Goal: Task Accomplishment & Management: Use online tool/utility

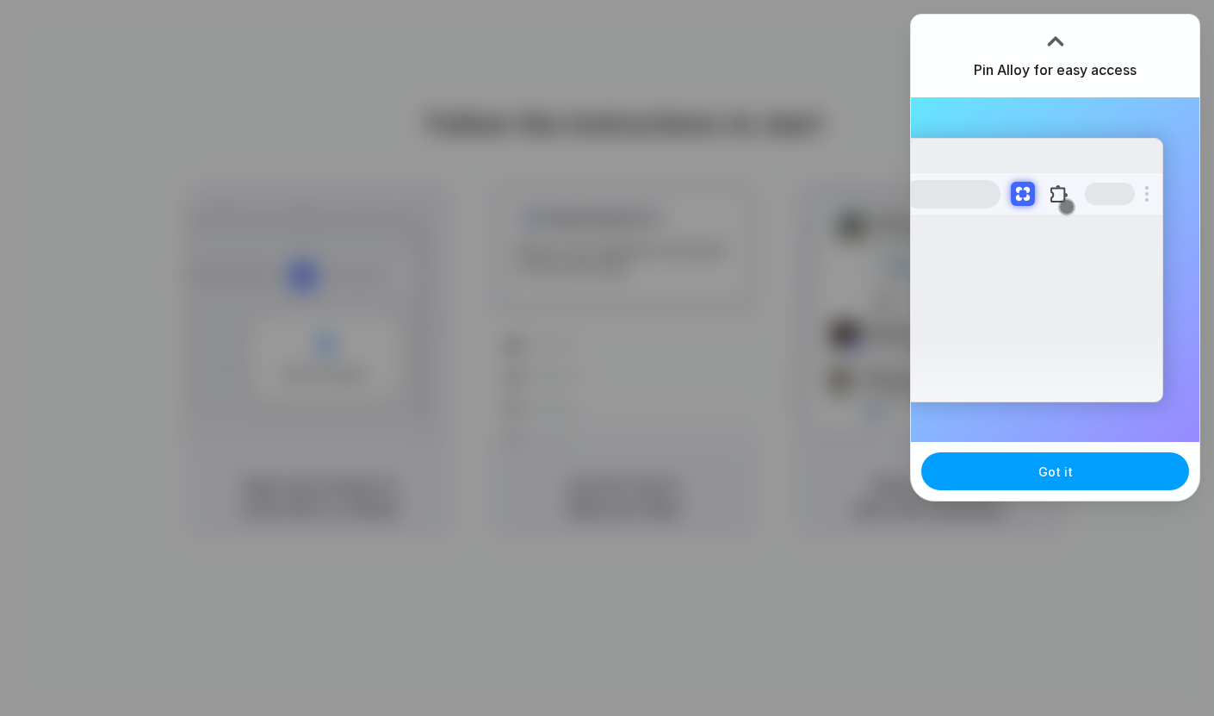
click at [1081, 466] on button "Got it" at bounding box center [1056, 471] width 268 height 38
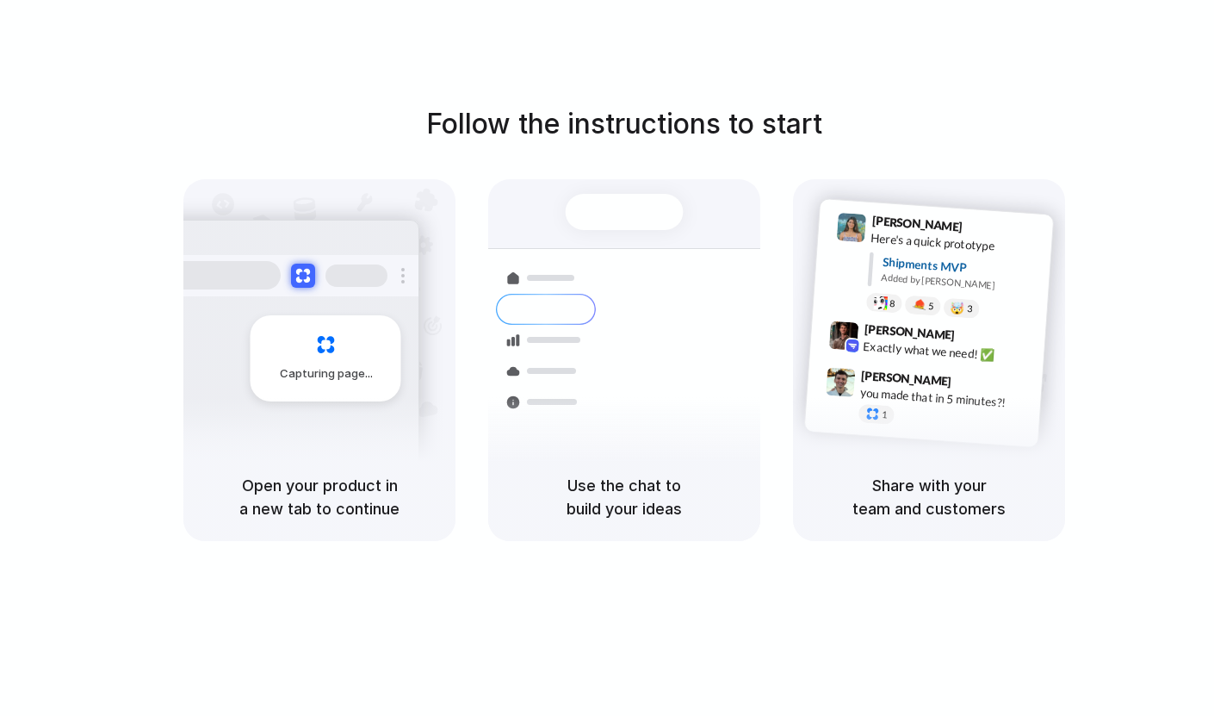
click at [606, 490] on h5 "Use the chat to build your ideas" at bounding box center [624, 497] width 231 height 47
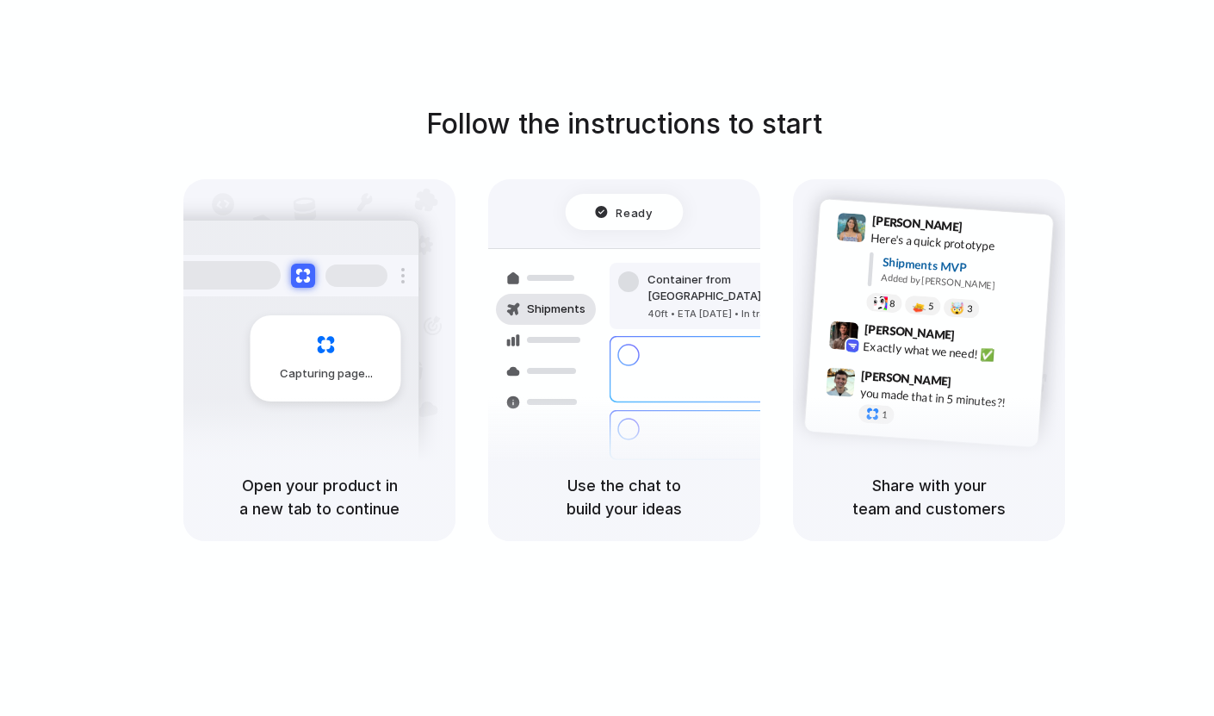
click at [328, 326] on div "Capturing page" at bounding box center [326, 358] width 151 height 86
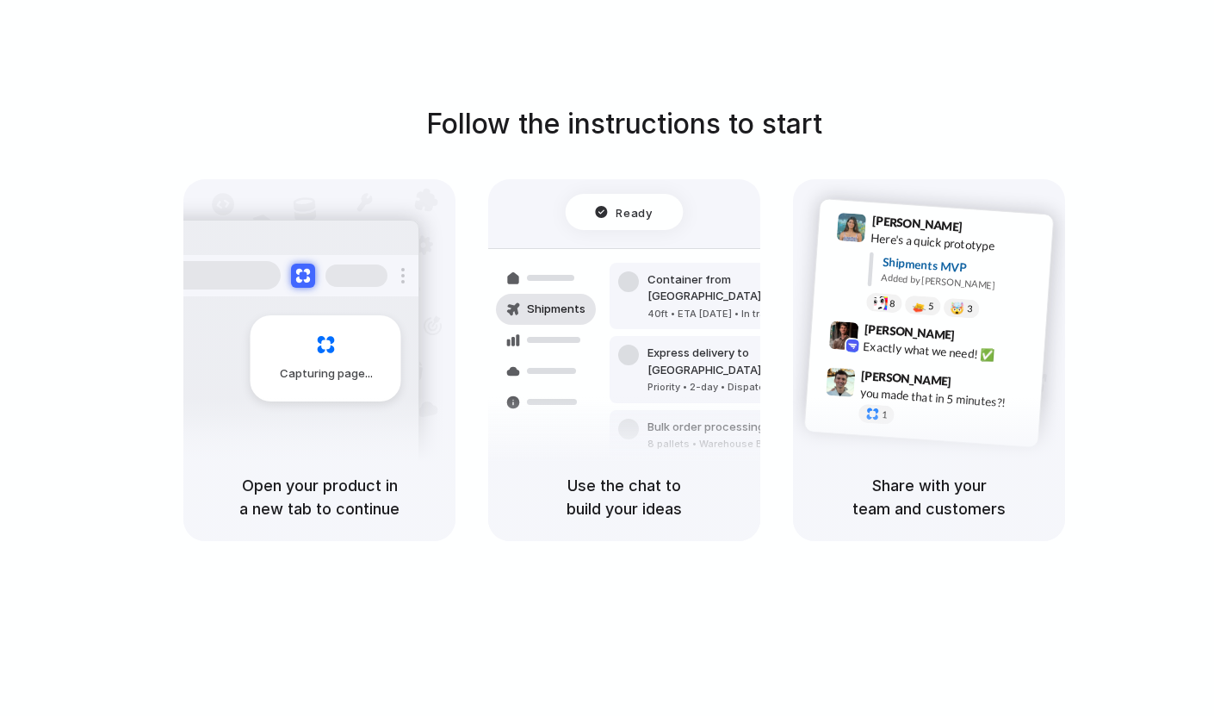
click at [894, 502] on h5 "Share with your team and customers" at bounding box center [929, 497] width 231 height 47
click at [1035, 229] on div "Lily Parker 9:41 AM" at bounding box center [958, 227] width 172 height 32
click at [607, 358] on div at bounding box center [607, 358] width 0 height 0
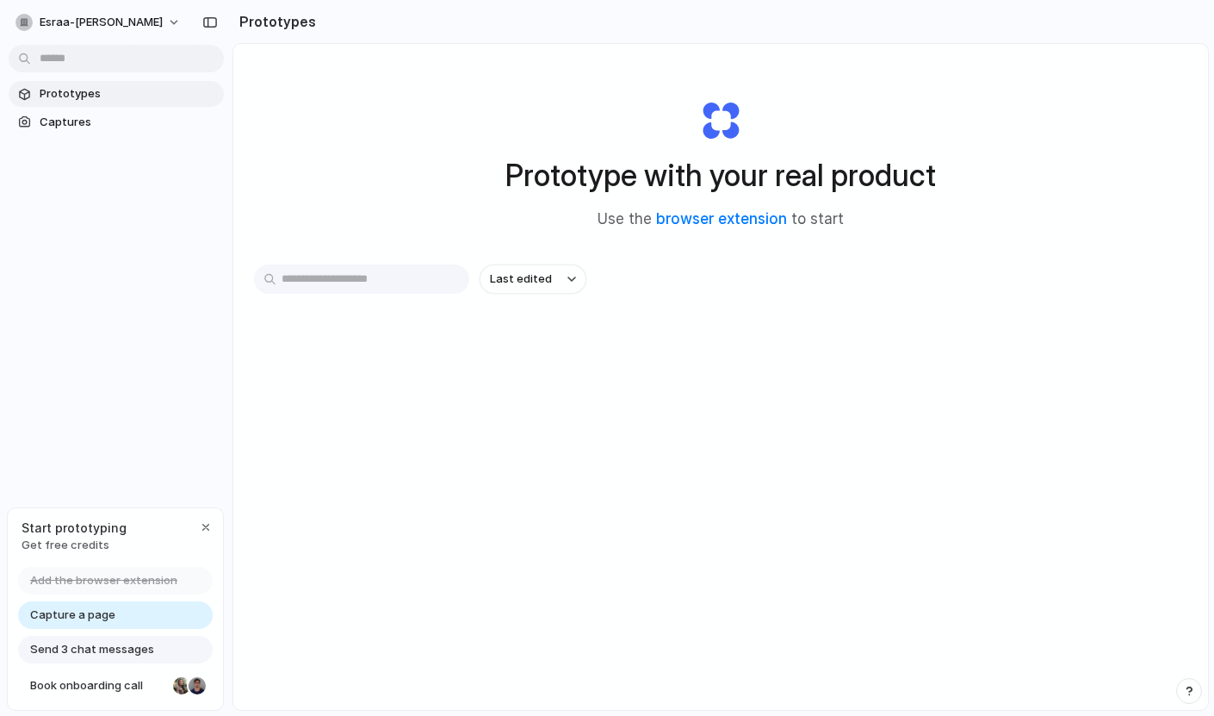
click at [607, 358] on div at bounding box center [607, 358] width 0 height 0
drag, startPoint x: 645, startPoint y: 73, endPoint x: 850, endPoint y: 253, distance: 272.8
click at [850, 253] on div "Prototype with your real product Use the browser extension to start Last edited" at bounding box center [720, 422] width 975 height 757
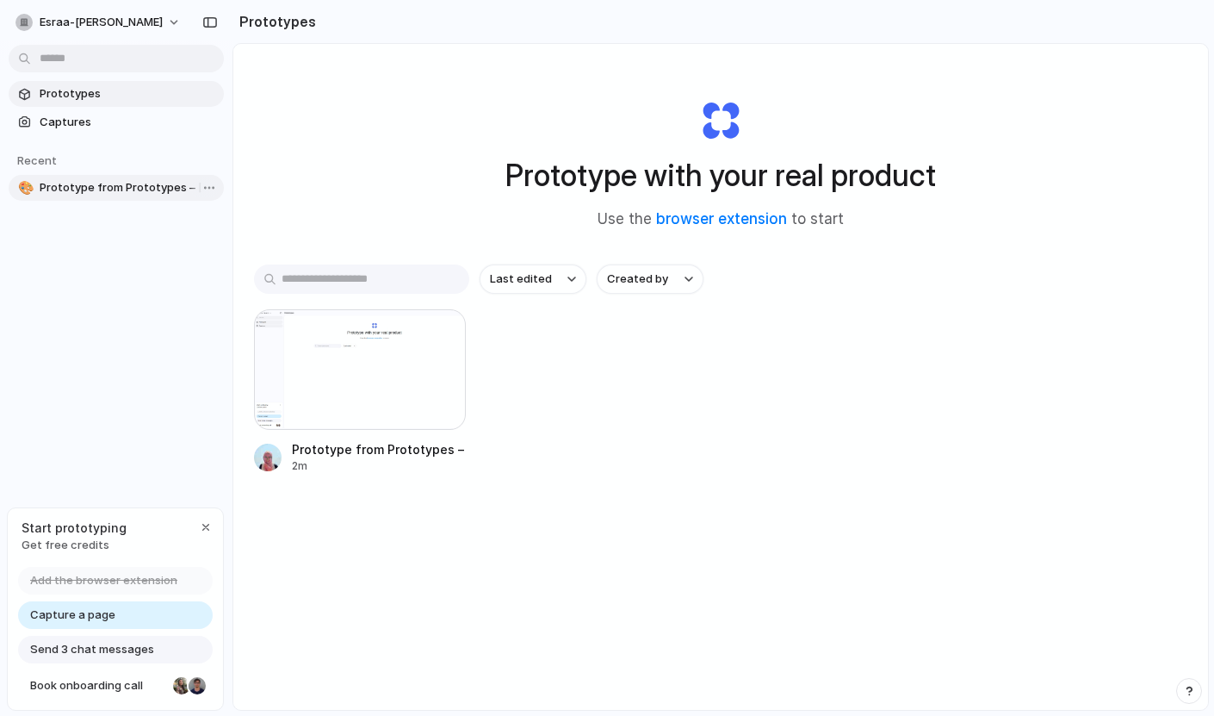
click at [92, 188] on span "Prototype from Prototypes – Esraa Abutaleb" at bounding box center [128, 187] width 177 height 17
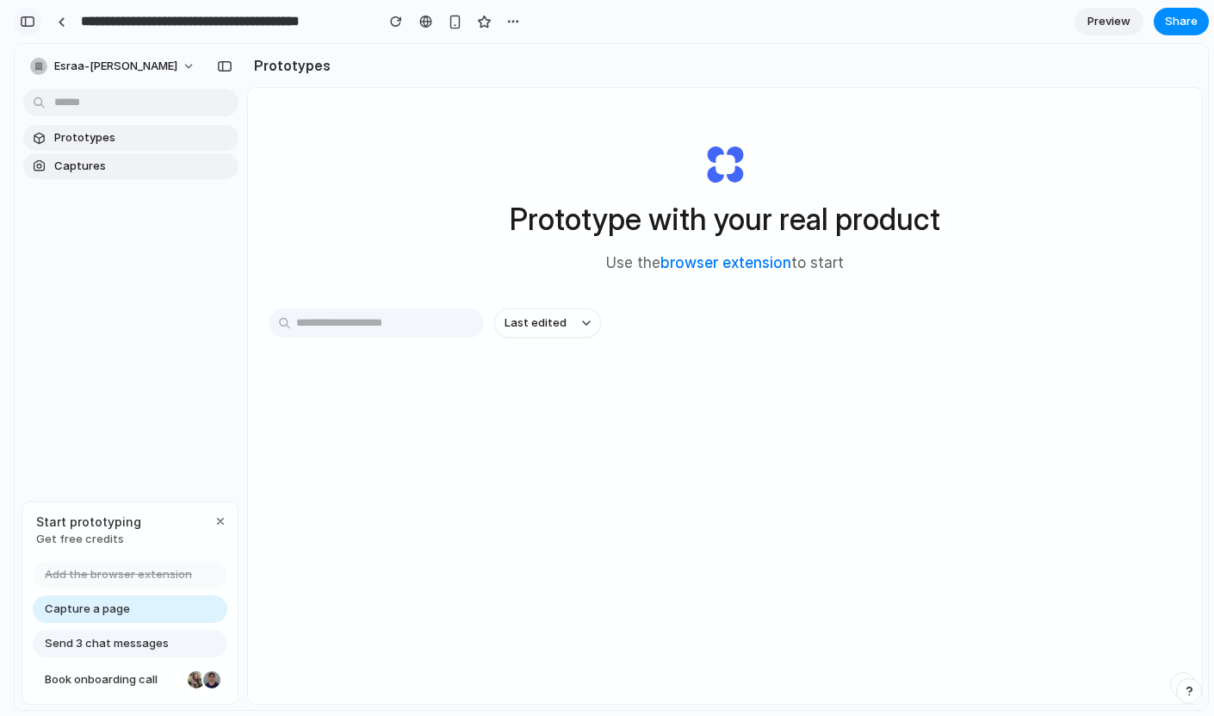
click at [34, 24] on div "button" at bounding box center [28, 22] width 16 height 12
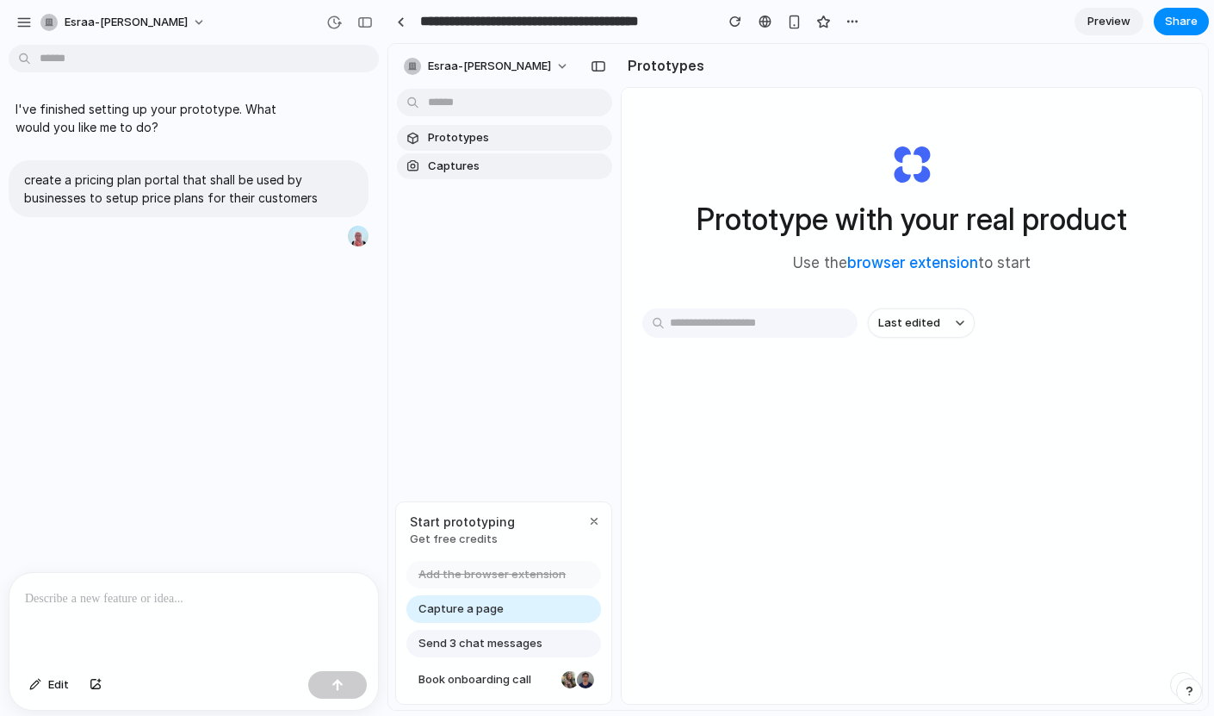
click at [34, 24] on div "esraa-abutaleb" at bounding box center [115, 23] width 199 height 28
click at [933, 300] on div "Prototype with your real product Use the browser extension to start Last edited" at bounding box center [912, 441] width 580 height 707
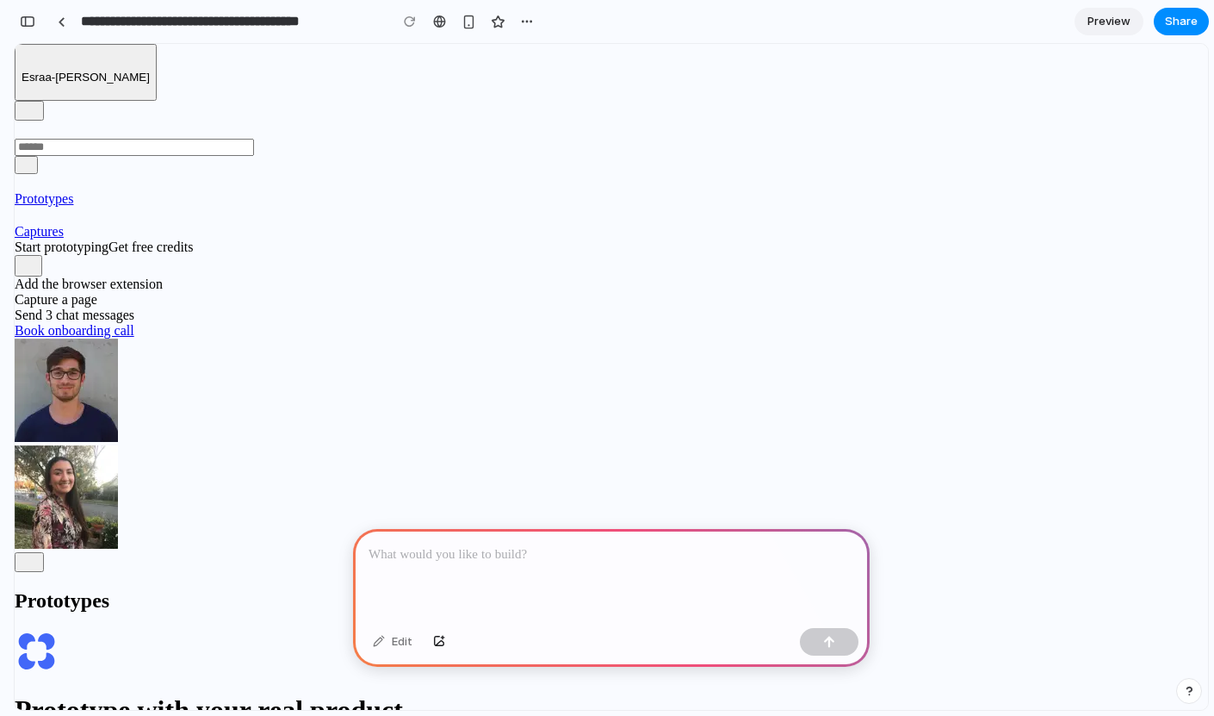
click at [543, 543] on div at bounding box center [611, 575] width 517 height 92
click at [548, 584] on div at bounding box center [611, 575] width 517 height 92
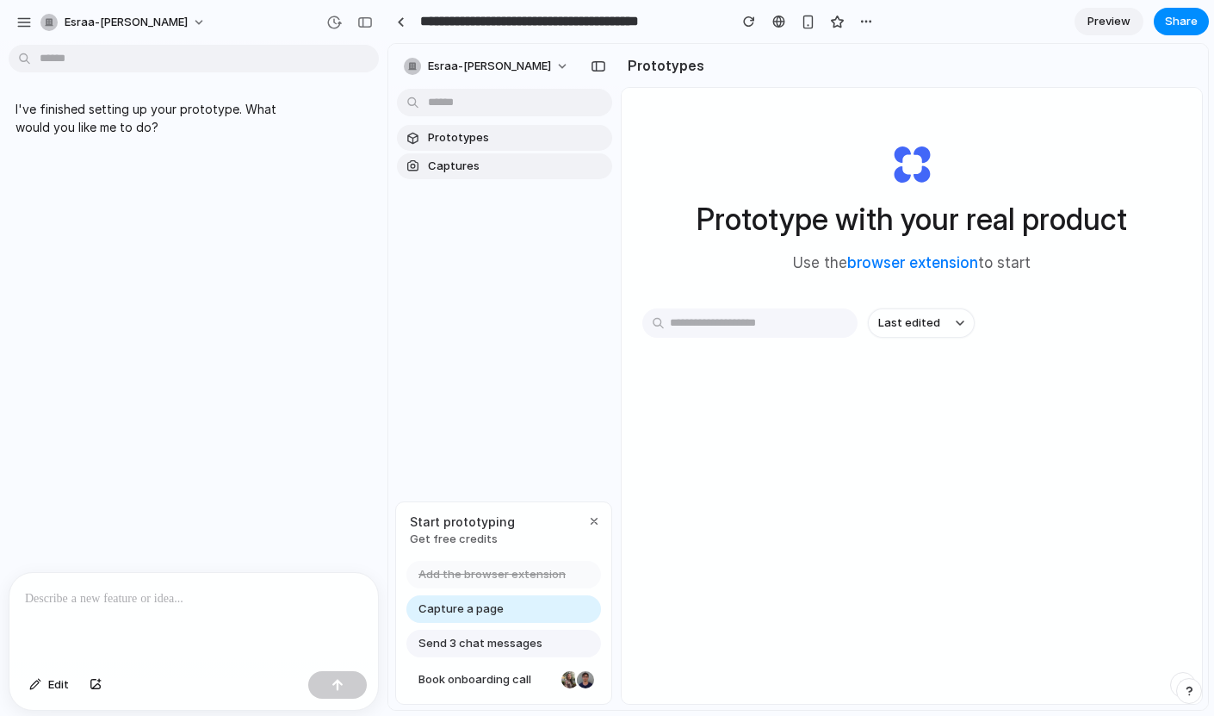
click at [210, 607] on p at bounding box center [194, 598] width 338 height 21
click at [239, 616] on div at bounding box center [193, 618] width 369 height 91
click at [450, 641] on span "Send 3 chat messages" at bounding box center [481, 643] width 124 height 17
click at [593, 517] on div "button" at bounding box center [594, 521] width 14 height 14
click at [492, 137] on span "Prototypes" at bounding box center [516, 137] width 177 height 17
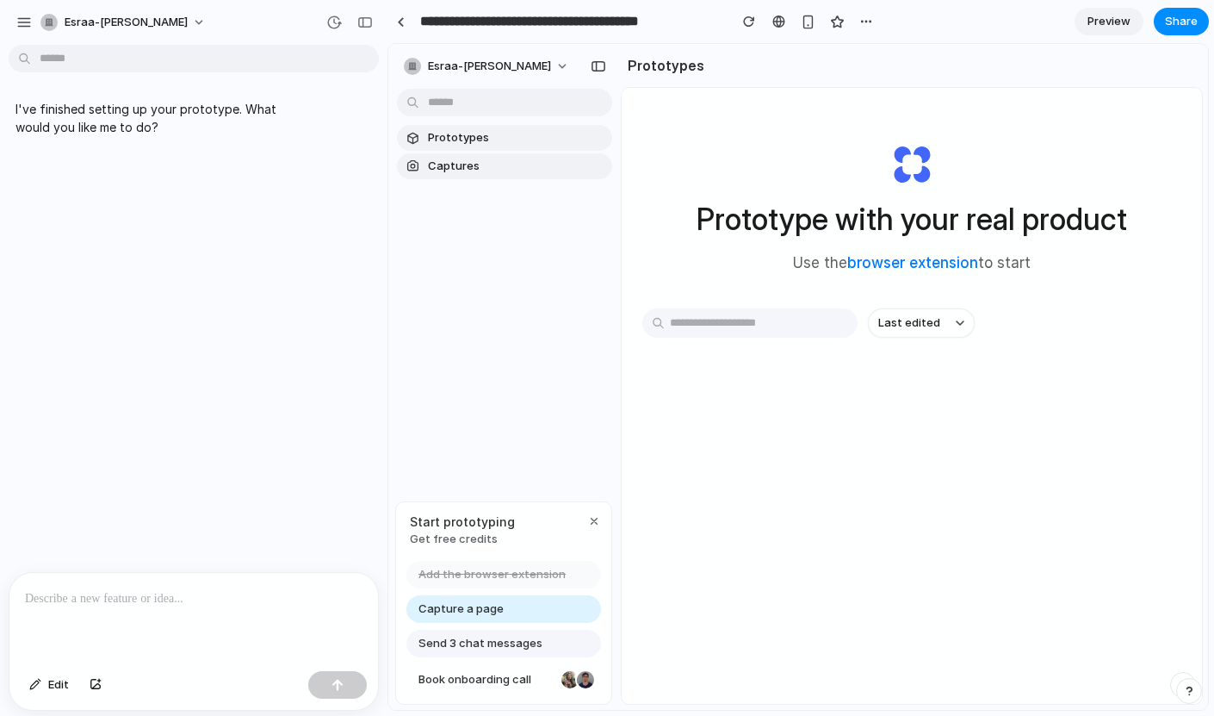
click at [244, 609] on div at bounding box center [193, 618] width 369 height 91
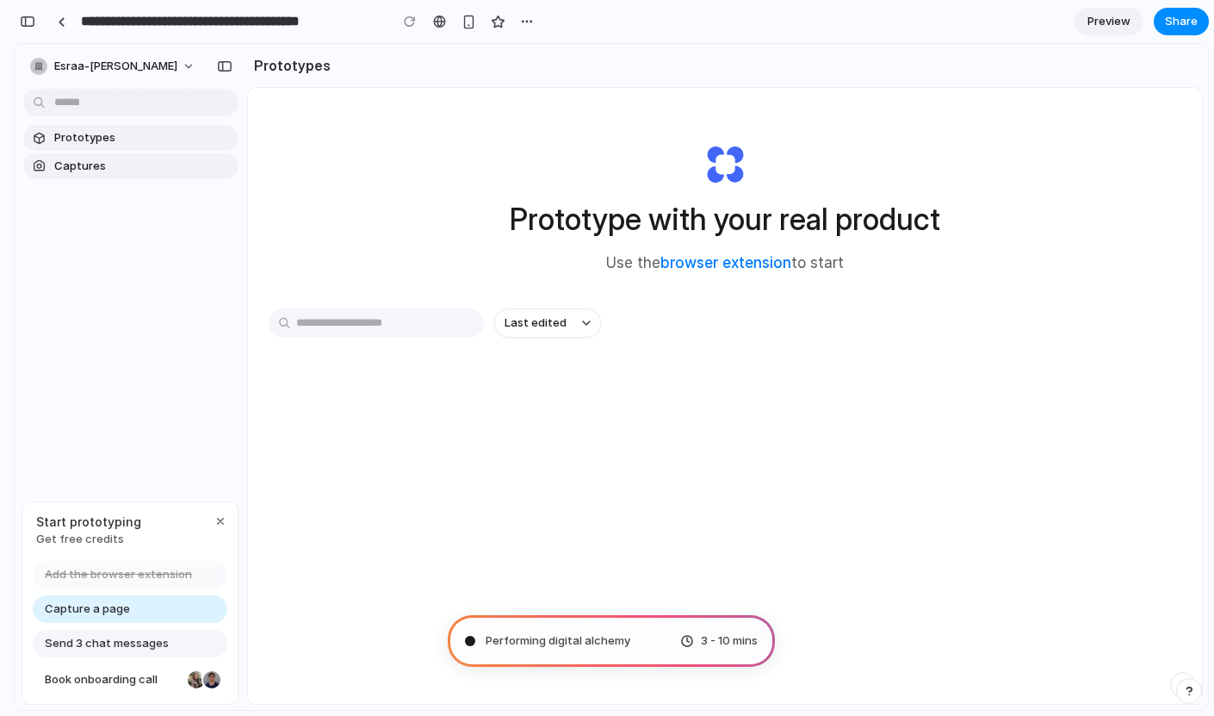
click at [523, 634] on span "Performing digital alchemy" at bounding box center [558, 640] width 145 height 17
click at [134, 144] on span "Prototypes" at bounding box center [142, 137] width 177 height 17
click at [130, 179] on div "Prototypes Captures" at bounding box center [131, 224] width 233 height 361
drag, startPoint x: 539, startPoint y: 662, endPoint x: 538, endPoint y: 629, distance: 33.6
click at [538, 629] on div "Translating human wishes ... 3 - 10 mins" at bounding box center [611, 641] width 327 height 52
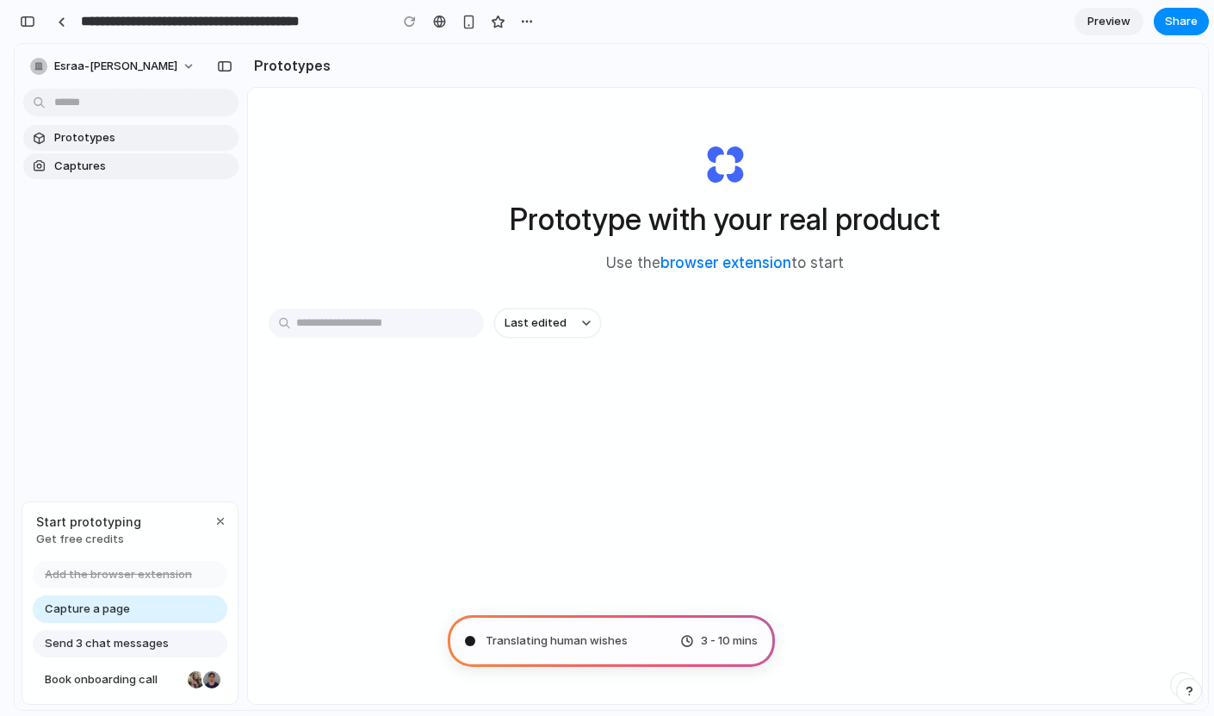
click at [538, 629] on div "Translating human wishes 3 - 10 mins" at bounding box center [611, 641] width 327 height 52
click at [115, 609] on span "Capture a page" at bounding box center [87, 608] width 85 height 17
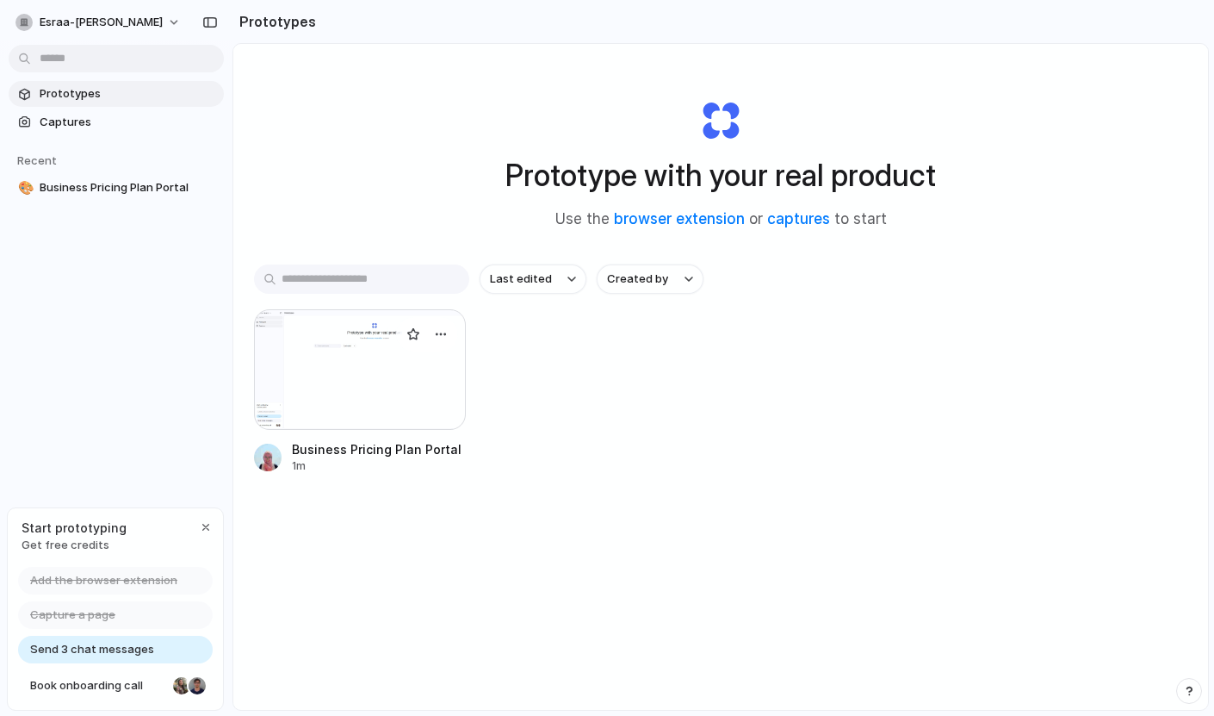
click at [413, 360] on div at bounding box center [360, 369] width 212 height 121
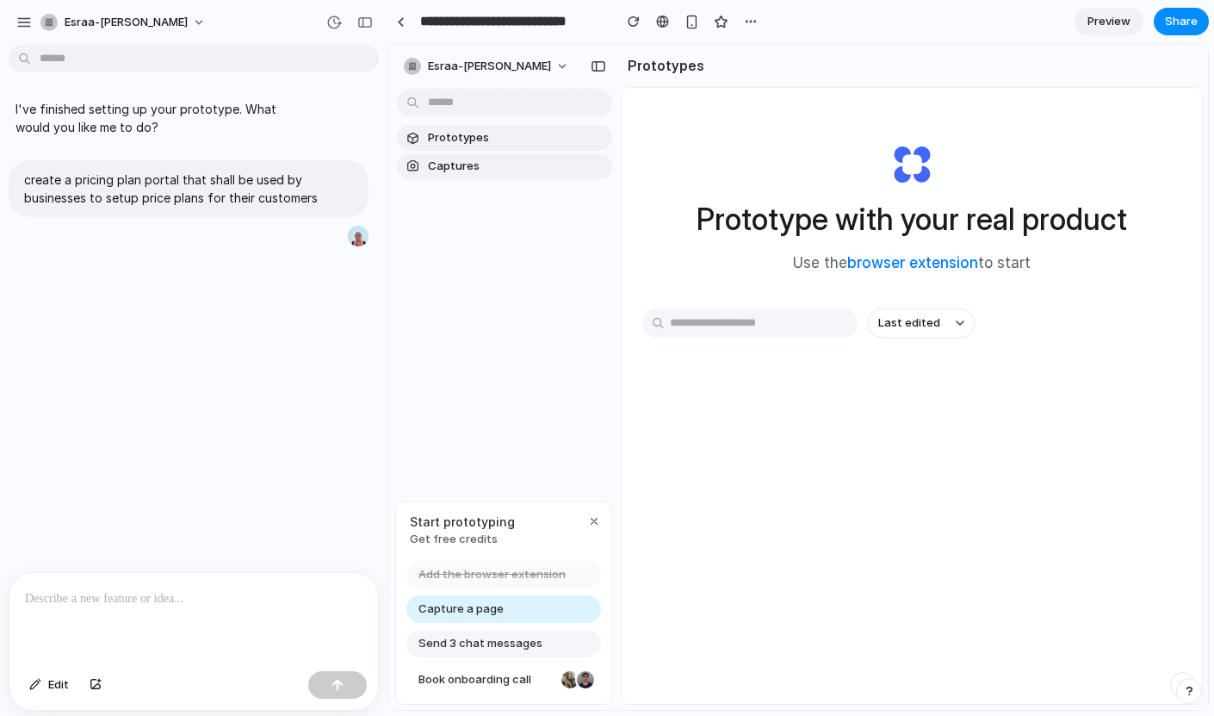
click at [497, 611] on span "Capture a page" at bounding box center [461, 608] width 85 height 17
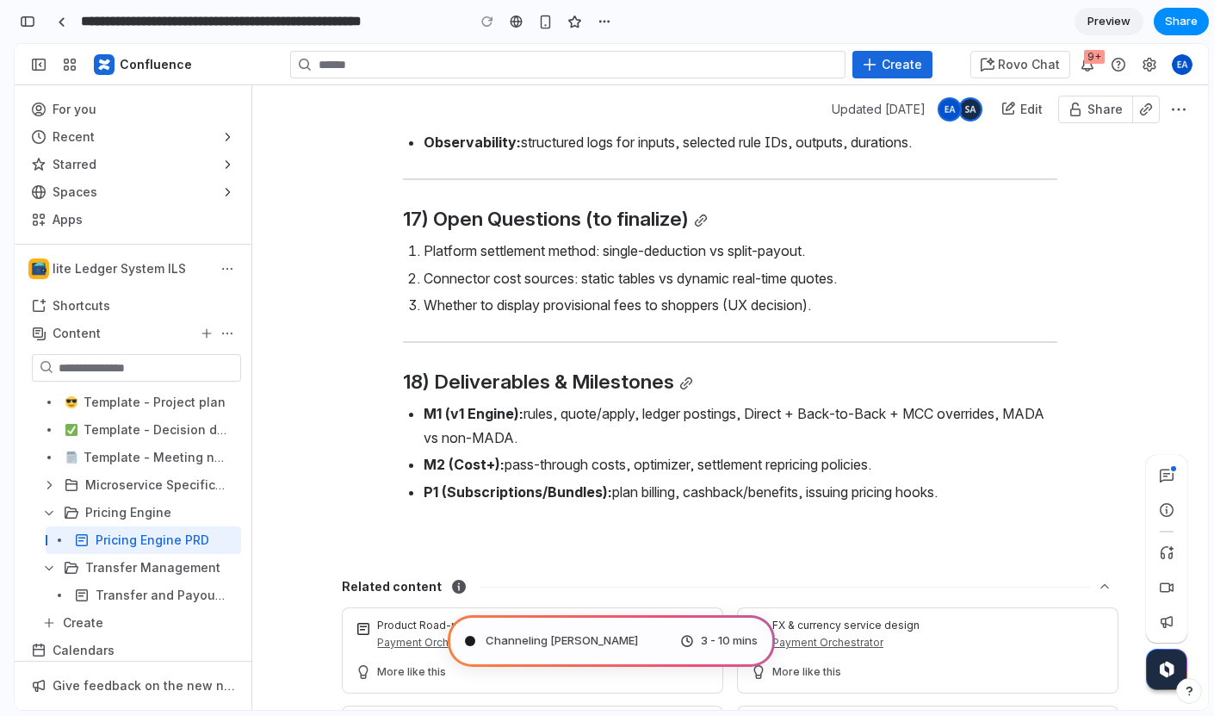
scroll to position [11464, 0]
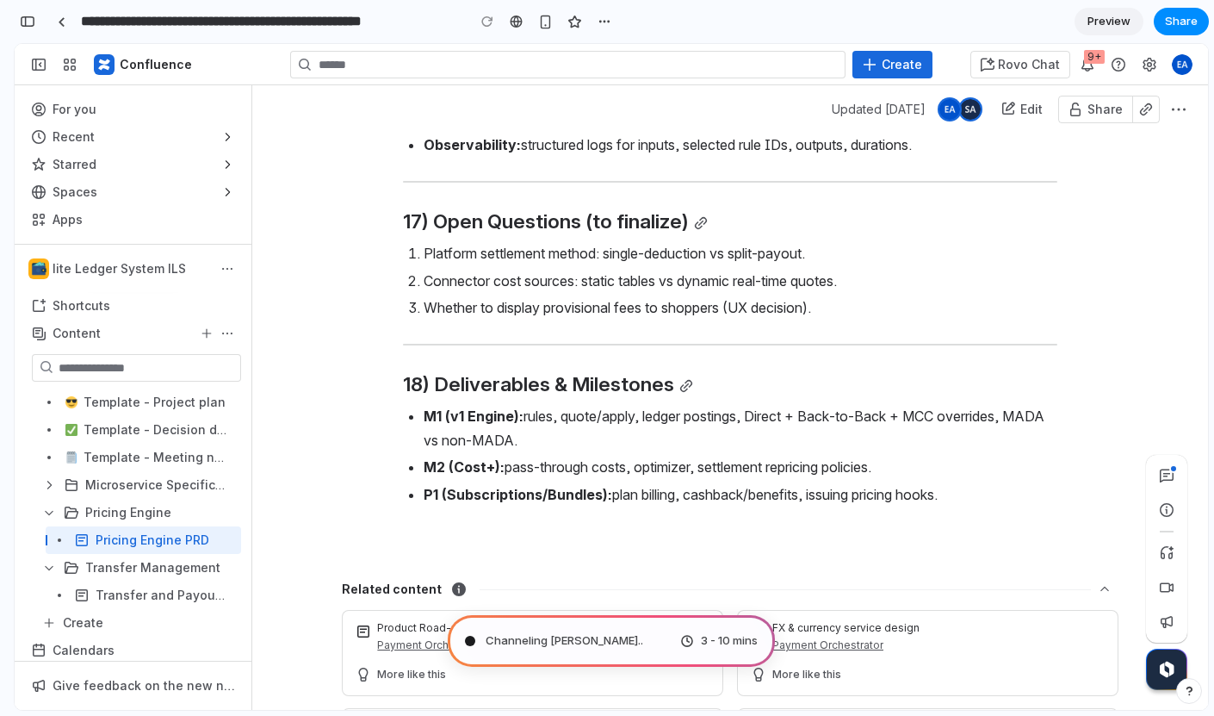
type input "**********"
click at [555, 639] on span "Mapping the product journey" at bounding box center [565, 640] width 158 height 17
click at [639, 640] on div "Translating human wishes . 3 - 10 mins" at bounding box center [611, 641] width 327 height 52
click at [704, 648] on span "3 - 10 mins" at bounding box center [729, 640] width 57 height 17
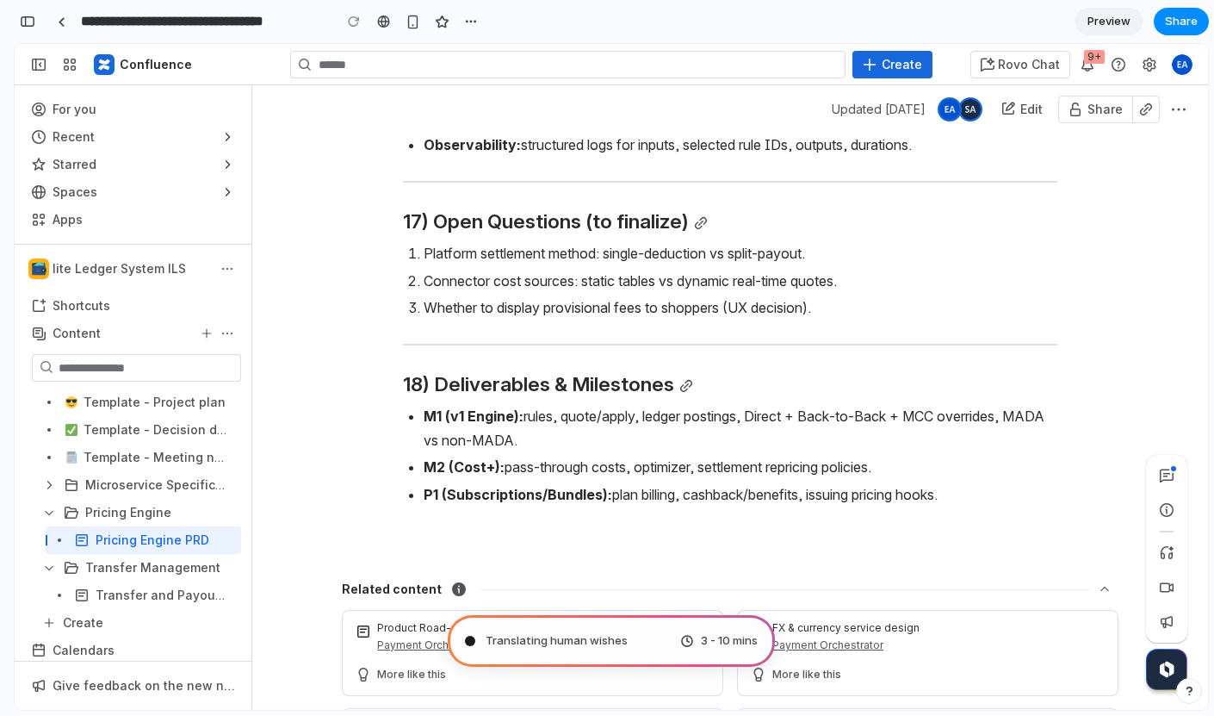
click at [704, 648] on span "3 - 10 mins" at bounding box center [729, 640] width 57 height 17
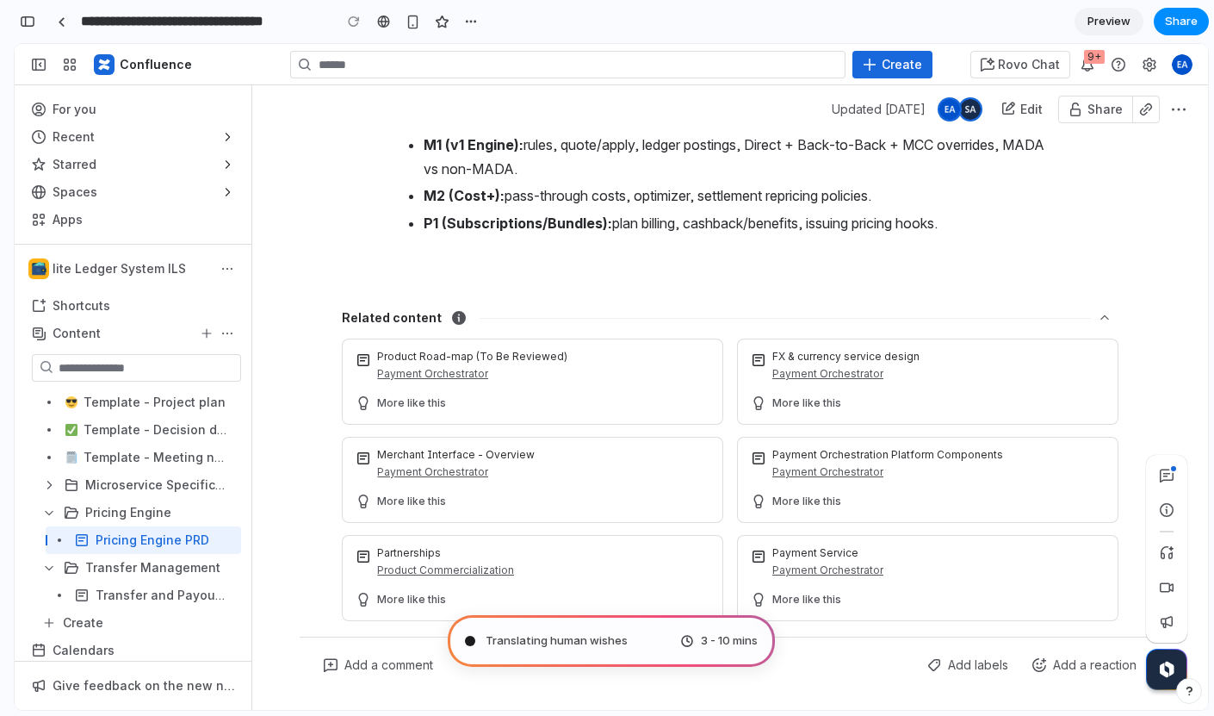
scroll to position [11500, 0]
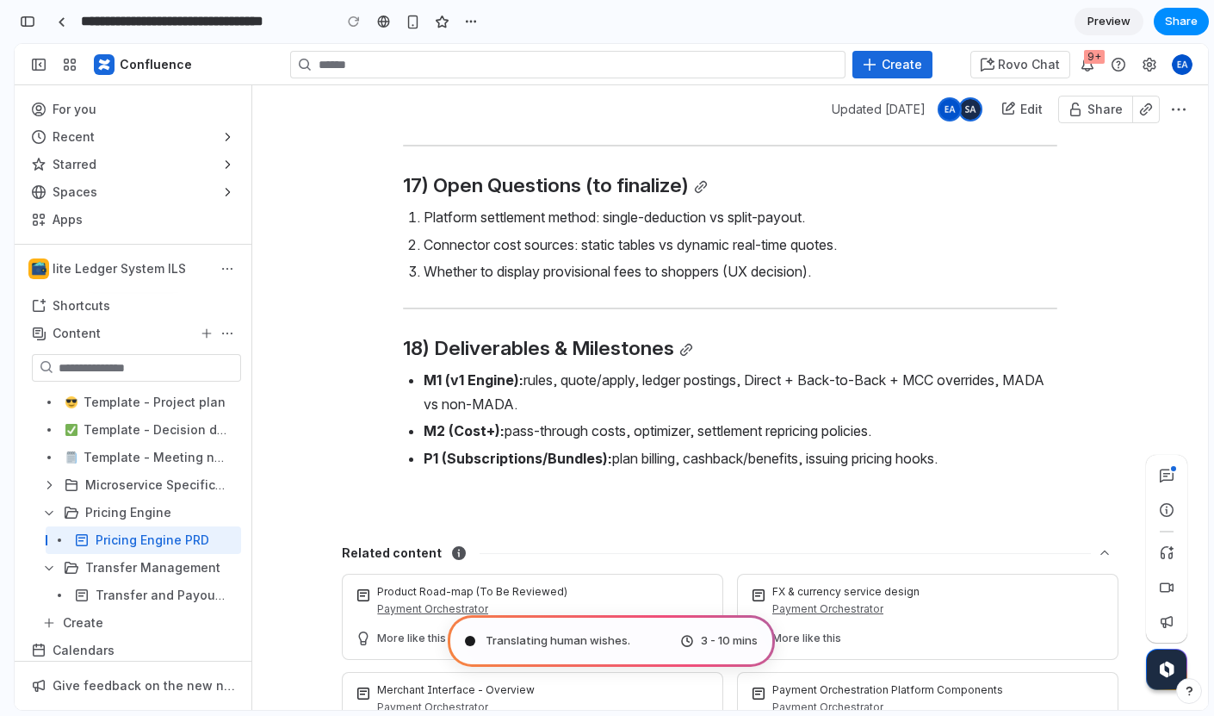
click at [607, 358] on div at bounding box center [607, 358] width 0 height 0
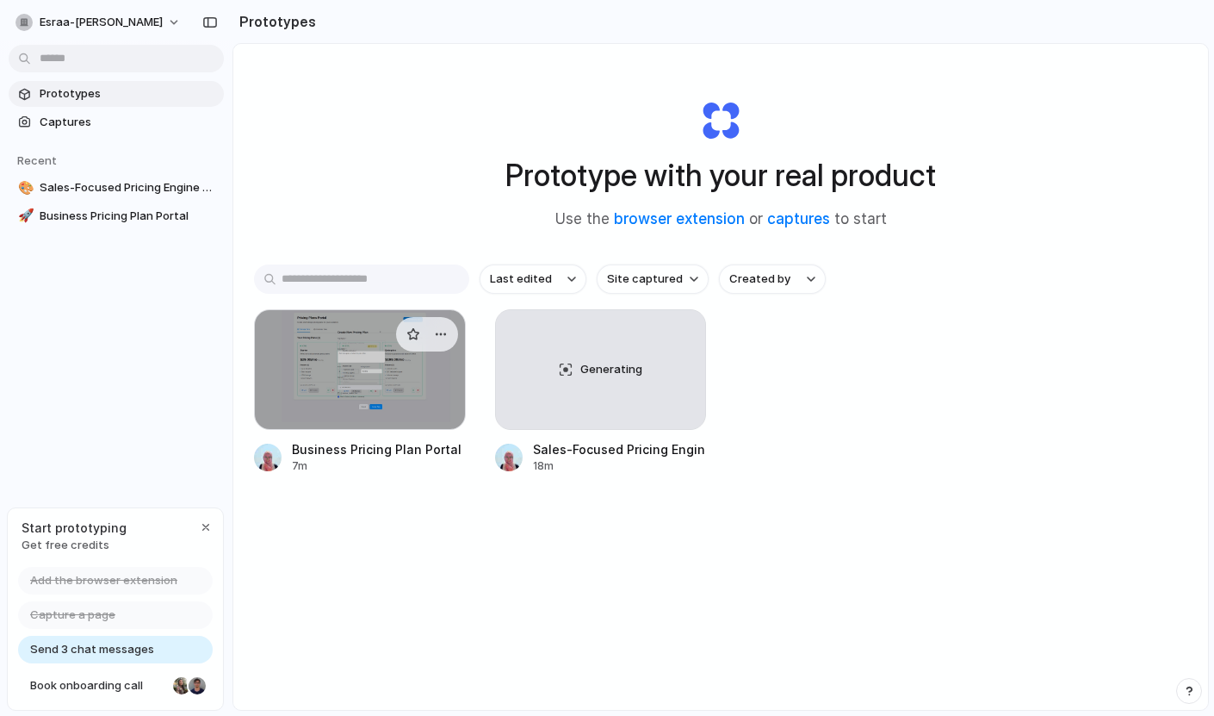
click at [406, 385] on div at bounding box center [360, 369] width 212 height 121
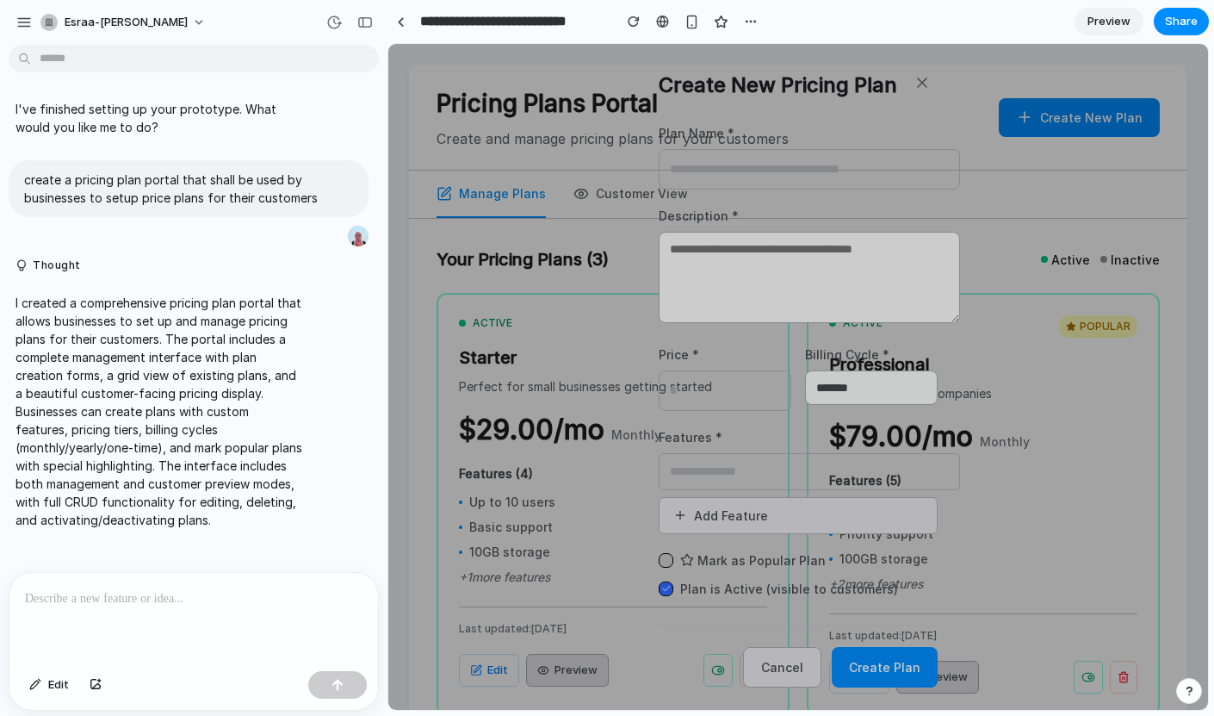
click at [602, 414] on div at bounding box center [798, 377] width 820 height 666
click at [839, 617] on div at bounding box center [798, 377] width 820 height 666
click at [822, 662] on div at bounding box center [798, 377] width 820 height 666
click at [768, 550] on div at bounding box center [798, 377] width 820 height 666
click at [935, 81] on div at bounding box center [798, 377] width 820 height 666
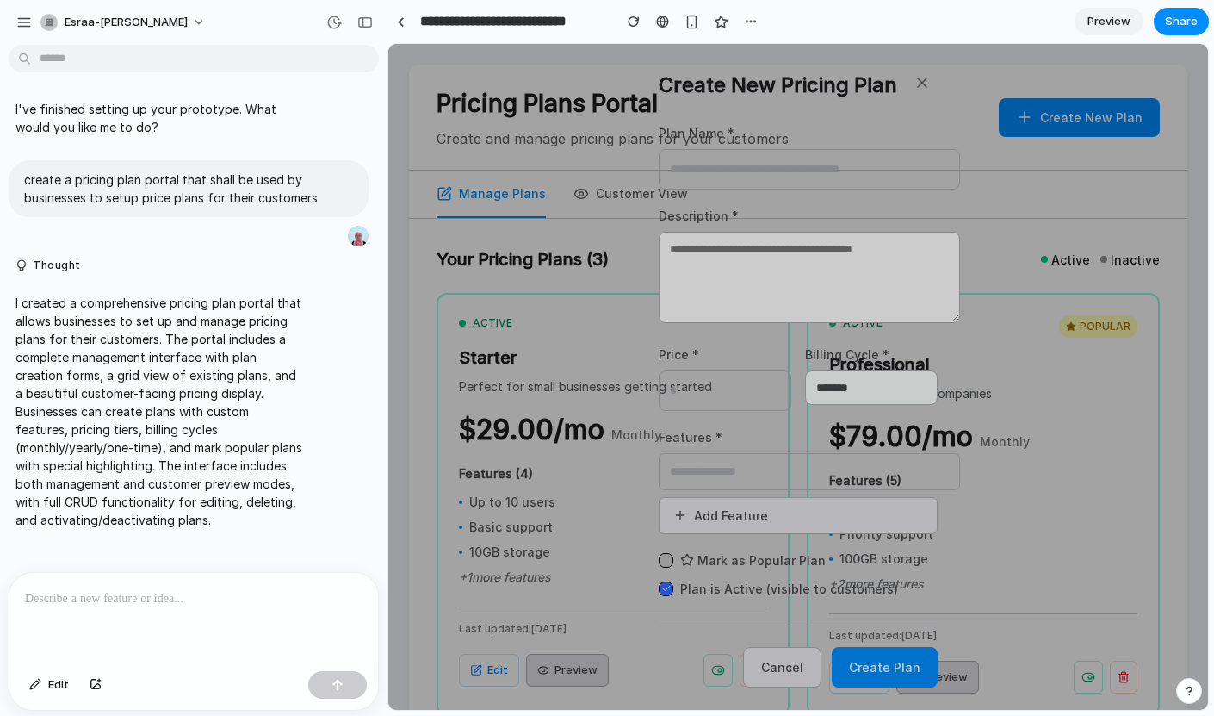
click at [943, 81] on div at bounding box center [798, 377] width 820 height 666
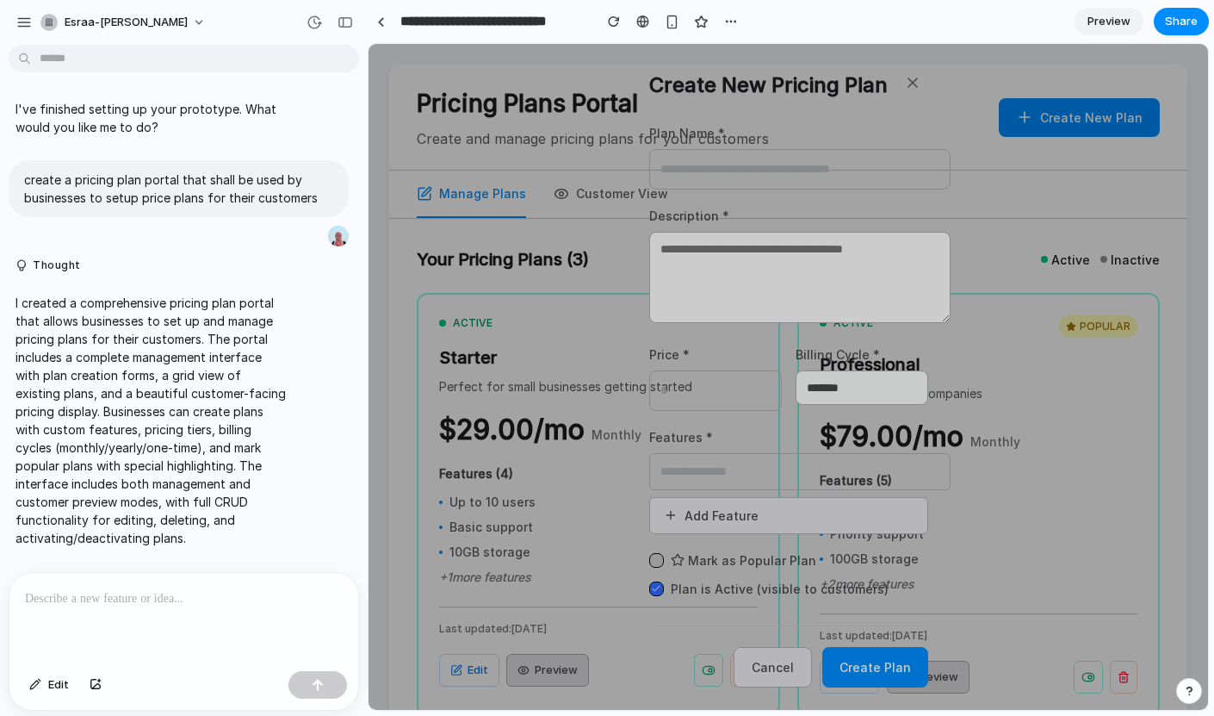
drag, startPoint x: 382, startPoint y: 445, endPoint x: 261, endPoint y: 423, distance: 122.6
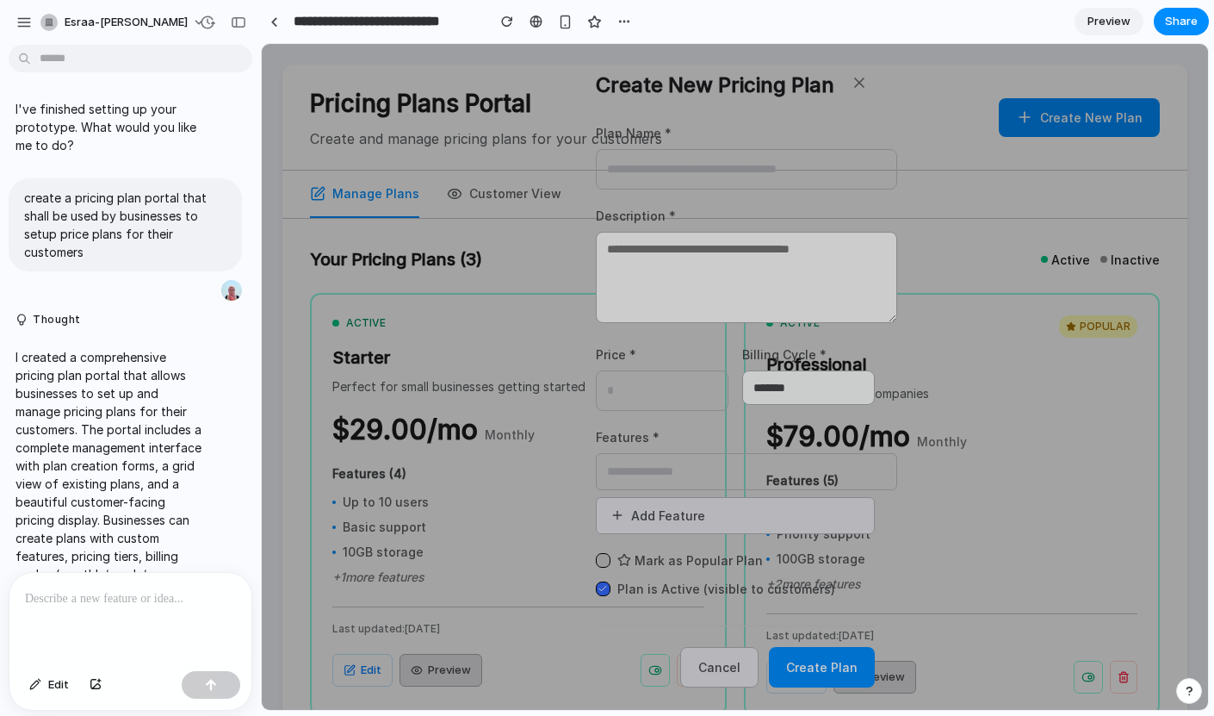
click at [446, 426] on div at bounding box center [735, 377] width 946 height 666
